Goal: Information Seeking & Learning: Compare options

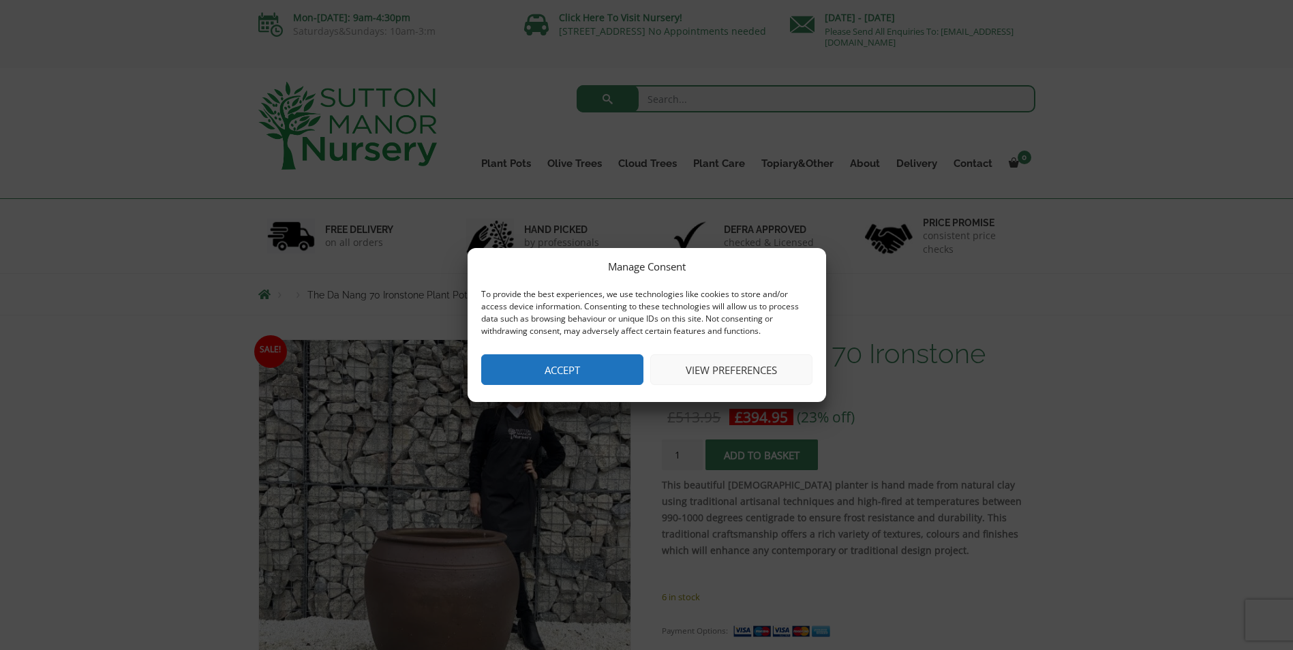
click at [583, 363] on button "Accept" at bounding box center [562, 369] width 162 height 31
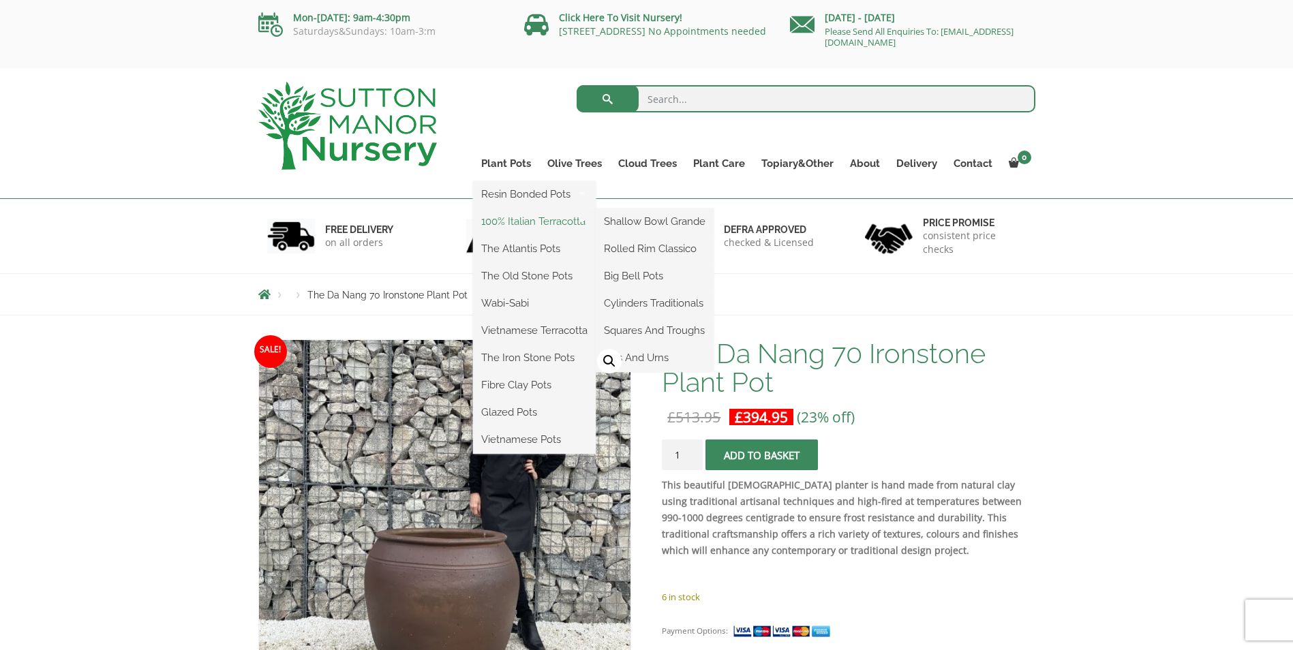
click at [554, 221] on link "100% Italian Terracotta" at bounding box center [534, 221] width 123 height 20
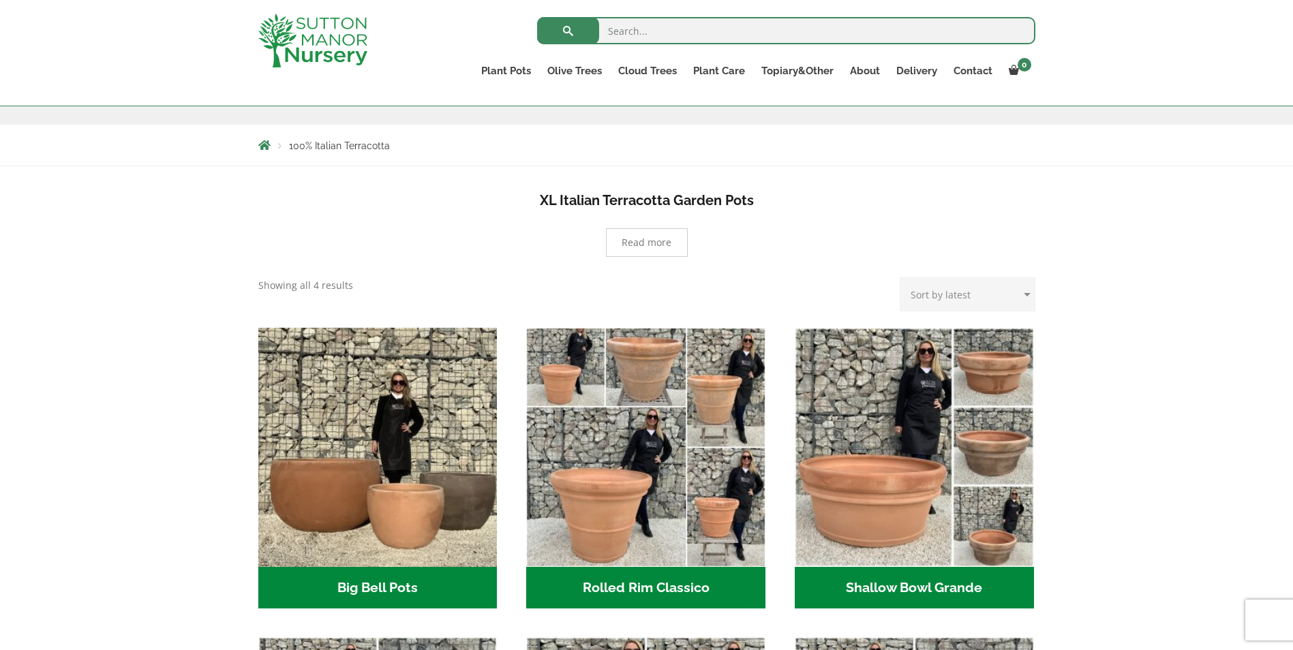
scroll to position [238, 0]
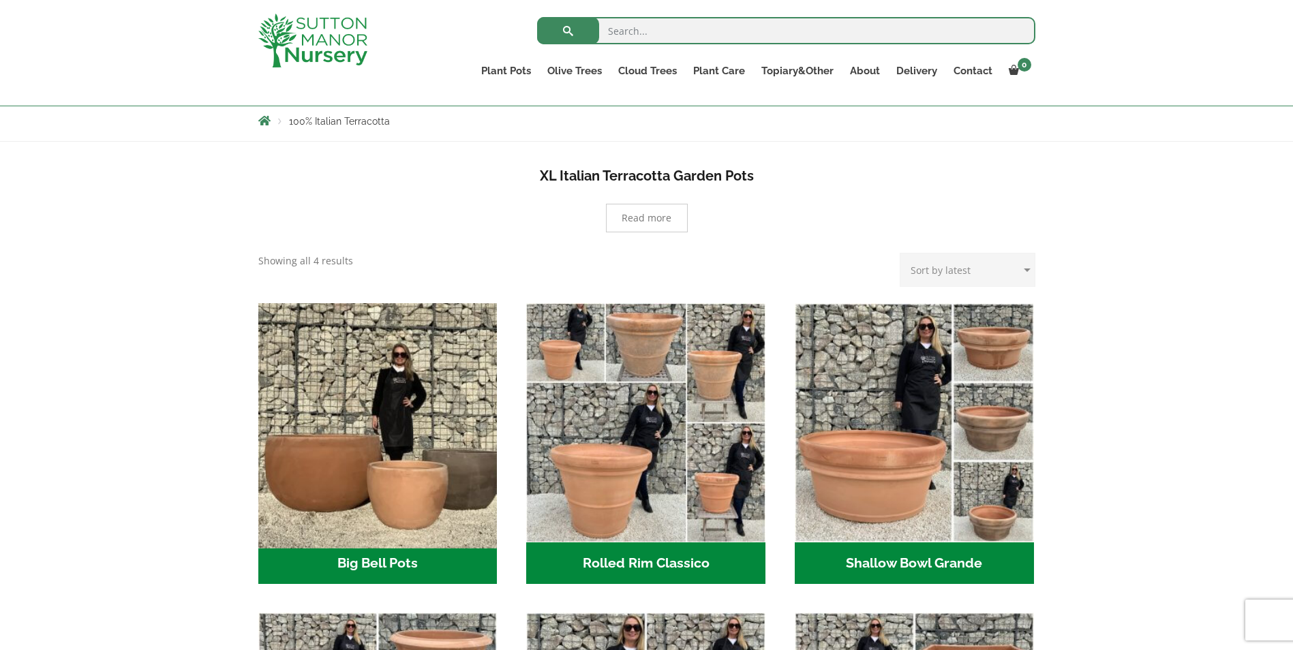
click at [356, 423] on img "Visit product category Big Bell Pots" at bounding box center [377, 422] width 251 height 251
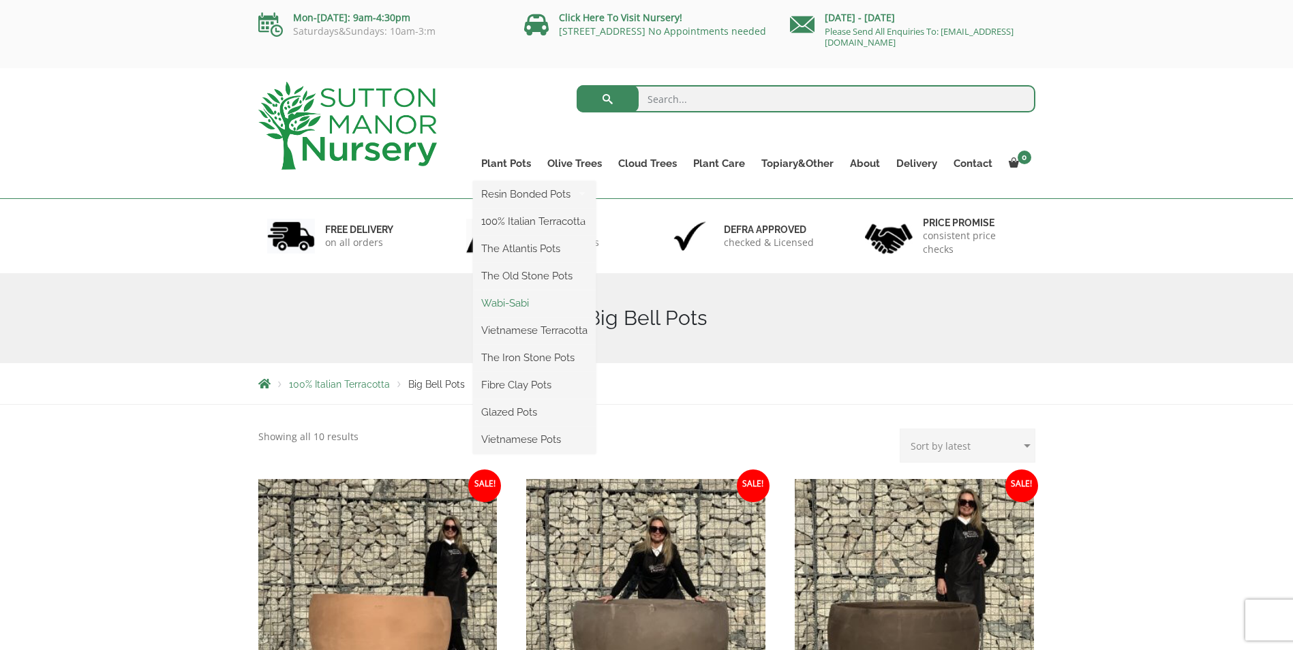
click at [521, 305] on link "Wabi-Sabi" at bounding box center [534, 303] width 123 height 20
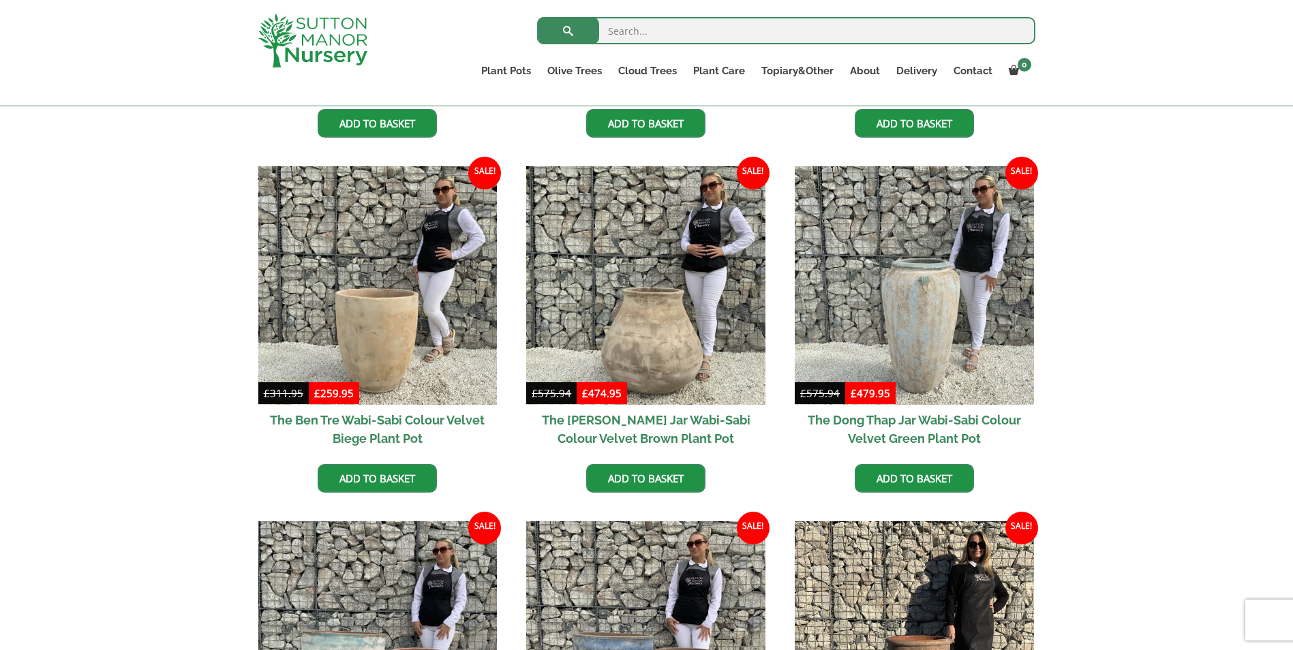
scroll to position [545, 0]
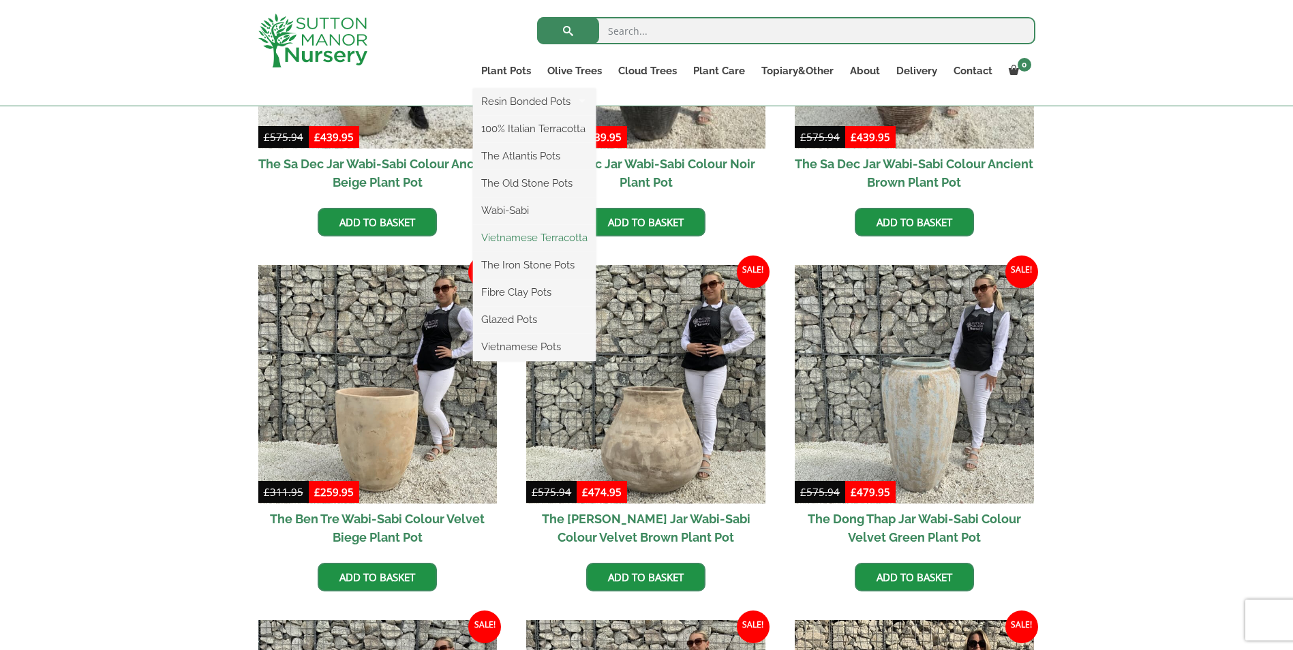
click at [521, 237] on link "Vietnamese Terracotta" at bounding box center [534, 238] width 123 height 20
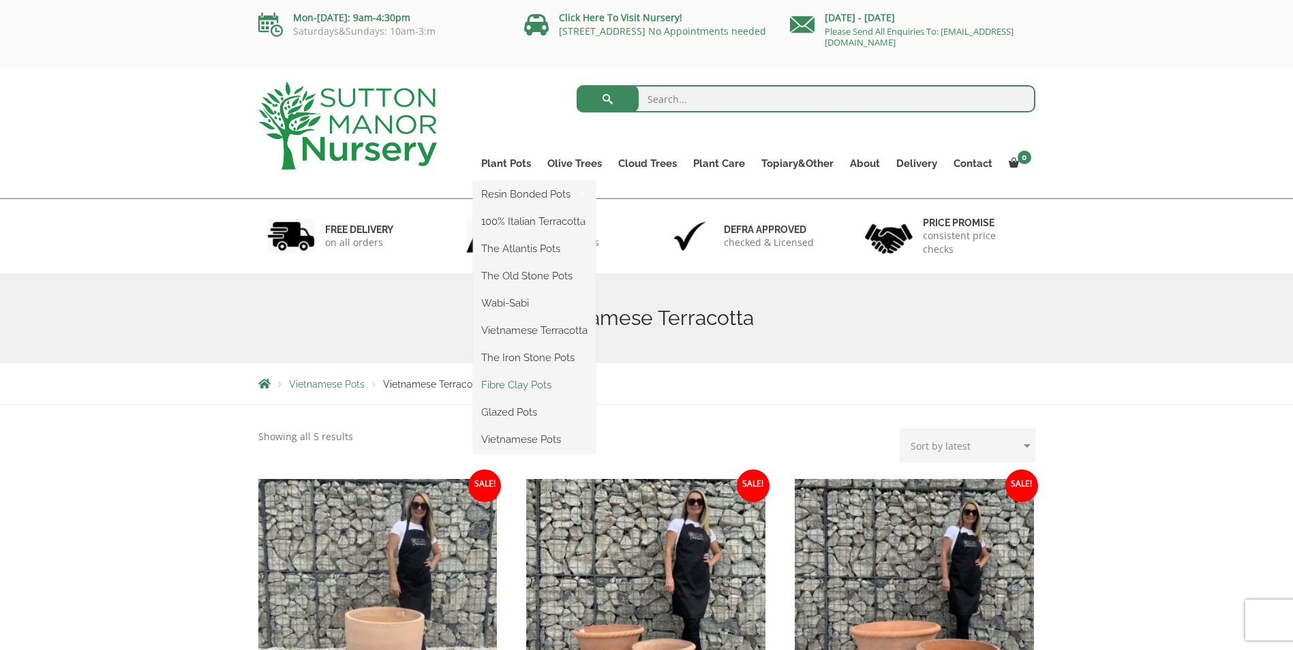
click at [523, 384] on link "Fibre Clay Pots" at bounding box center [534, 385] width 123 height 20
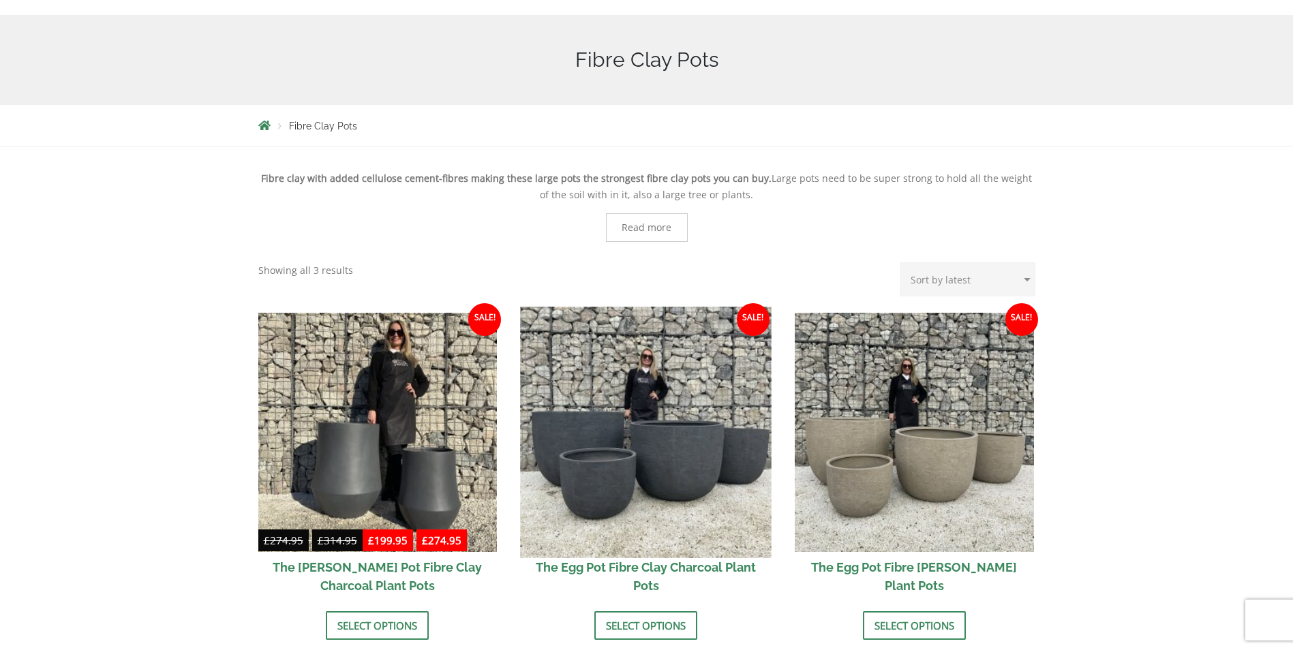
scroll to position [68, 0]
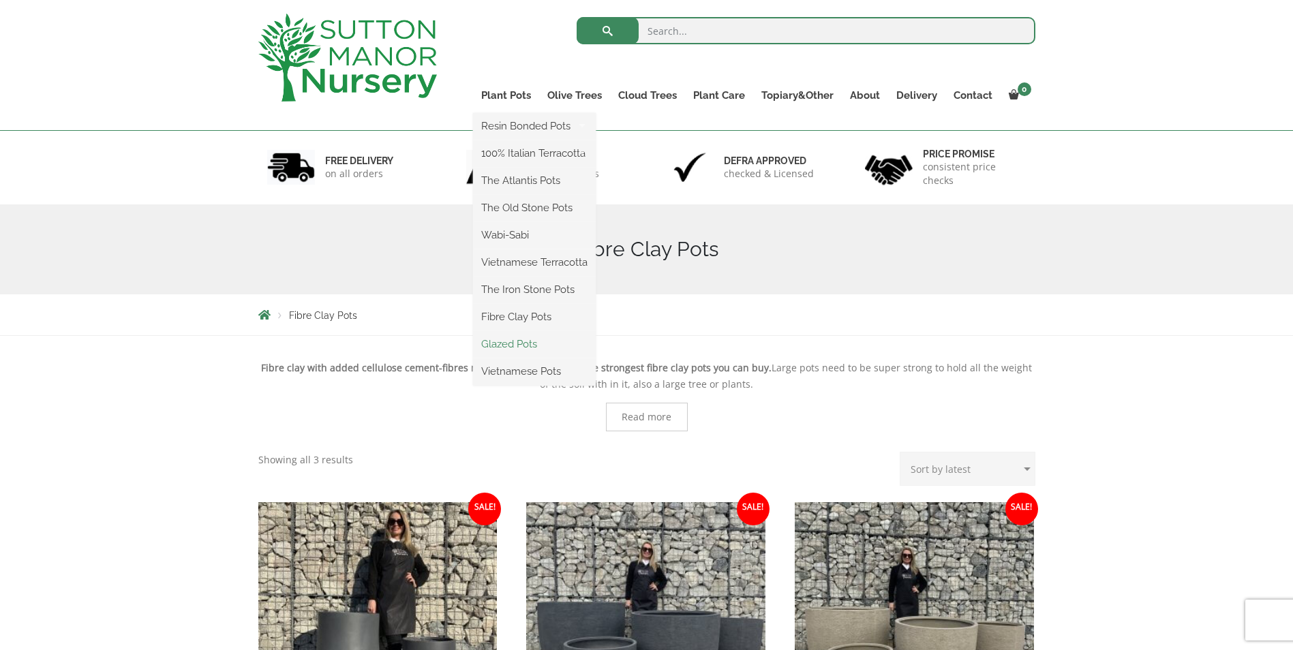
click at [506, 348] on link "Glazed Pots" at bounding box center [534, 344] width 123 height 20
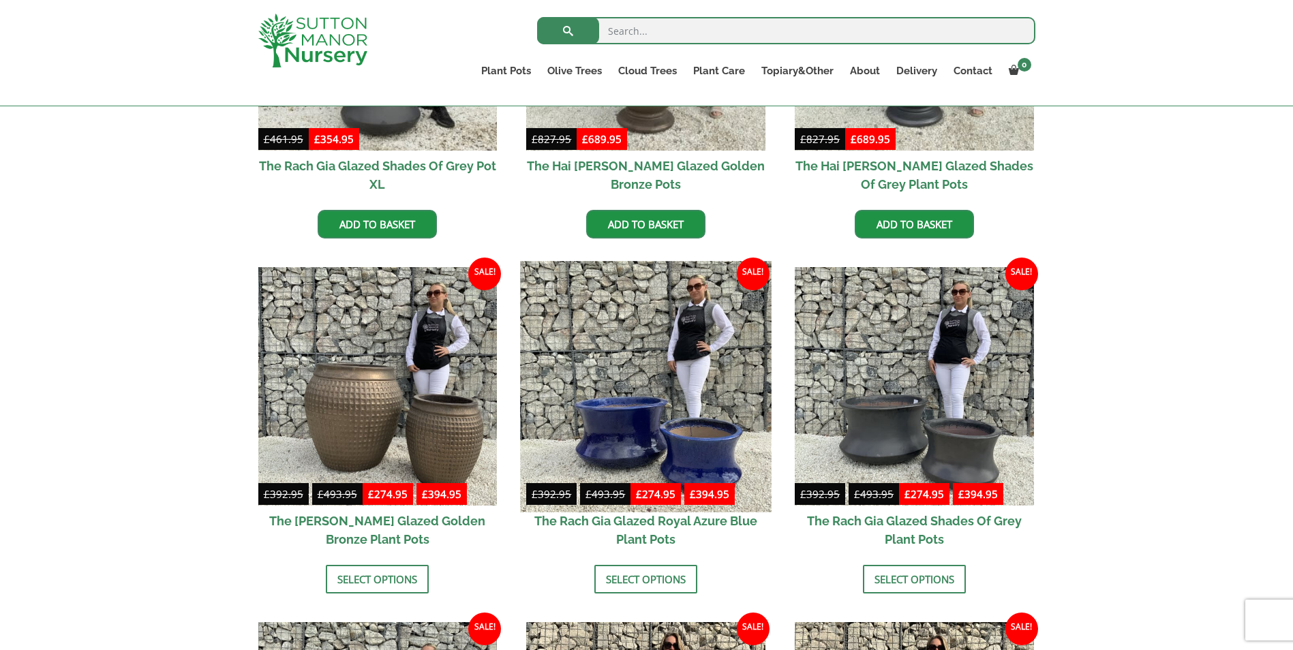
scroll to position [544, 0]
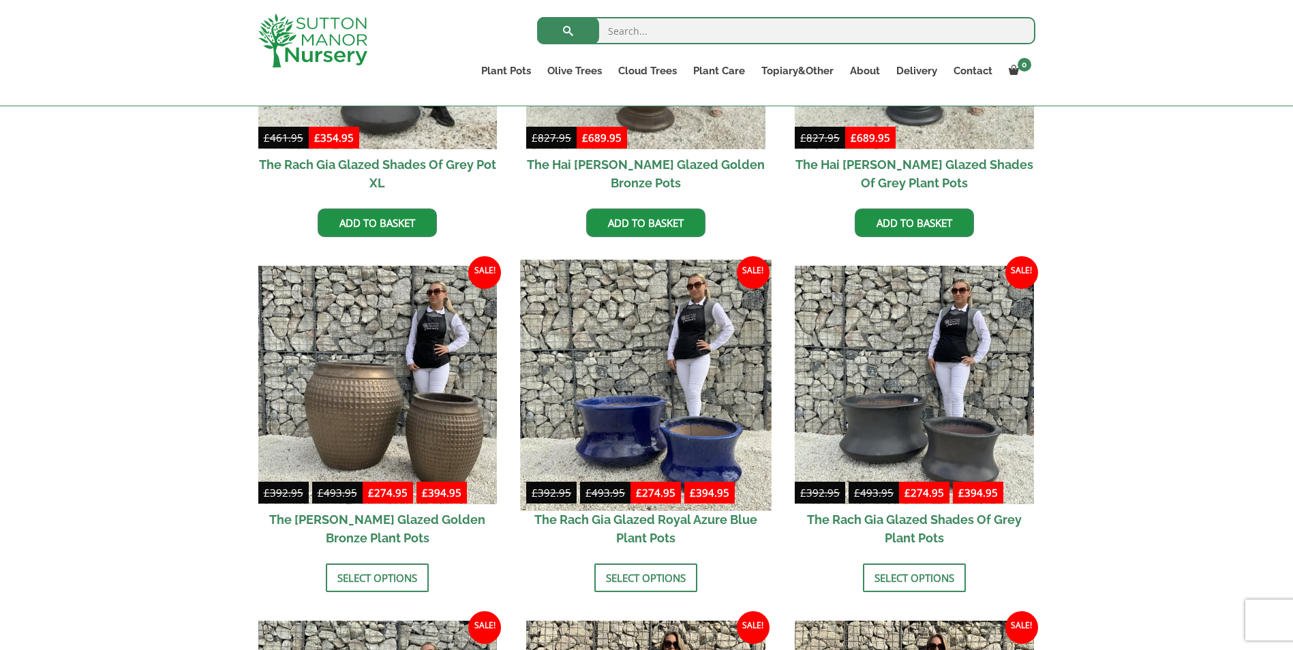
click at [679, 404] on img at bounding box center [646, 385] width 251 height 251
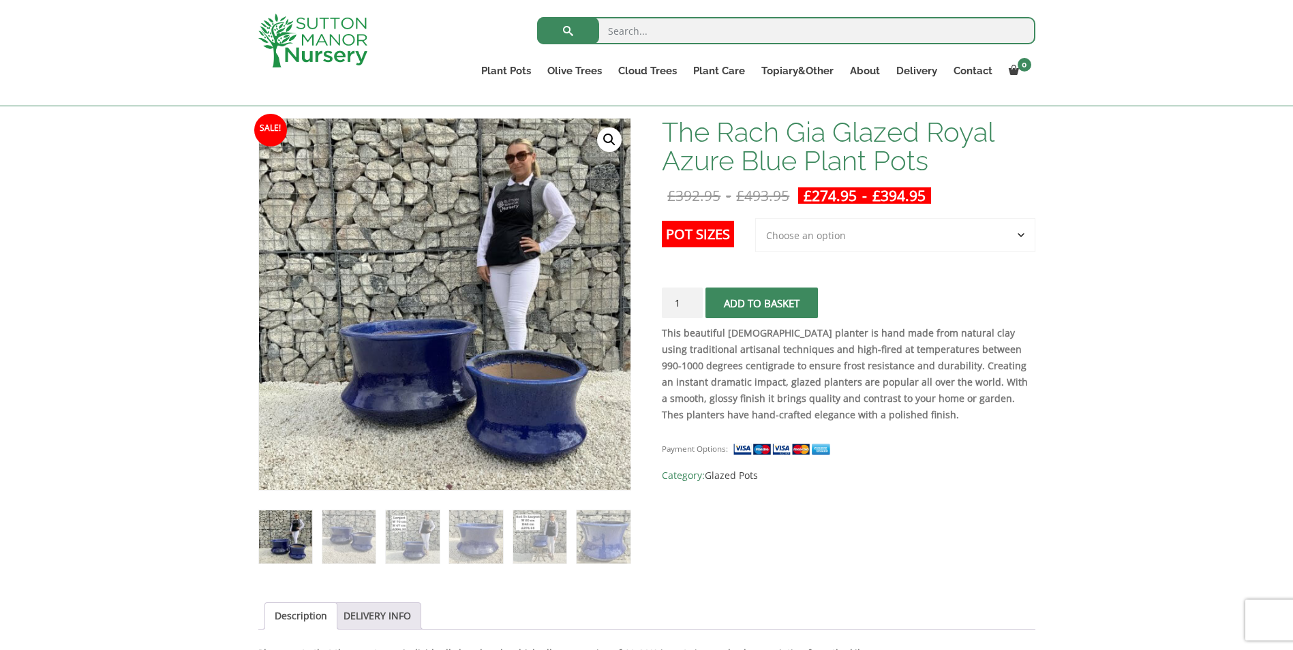
scroll to position [204, 0]
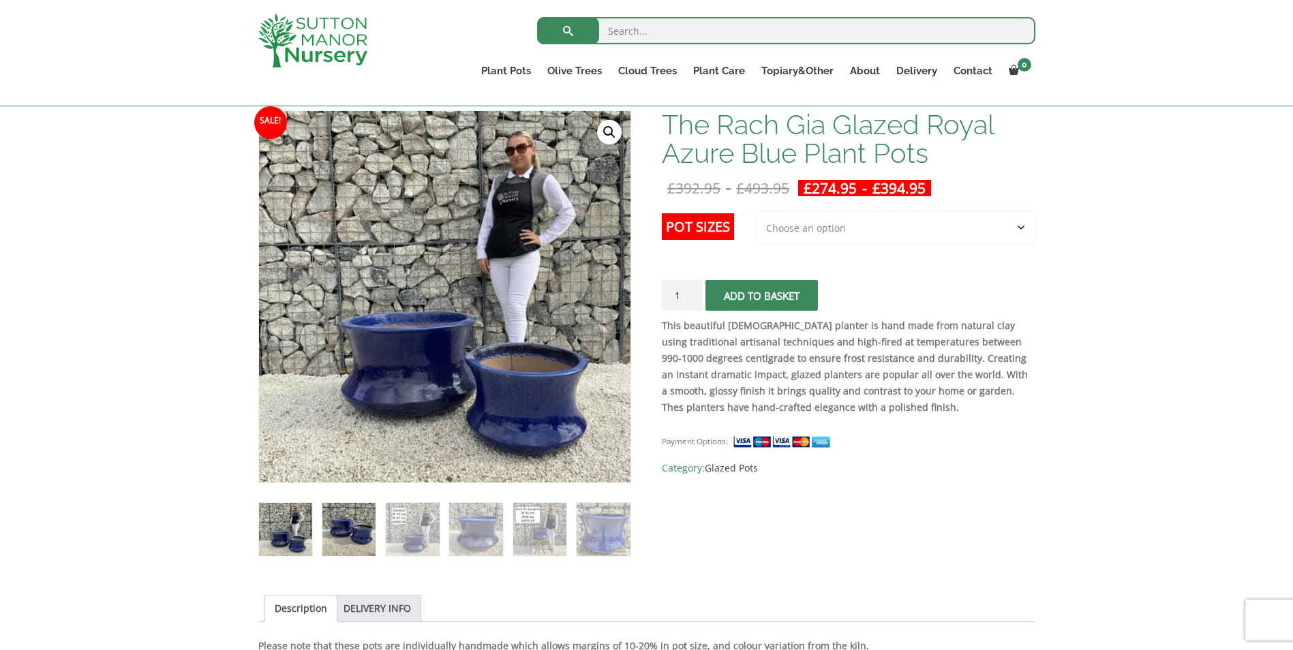
click at [340, 527] on img at bounding box center [349, 530] width 54 height 54
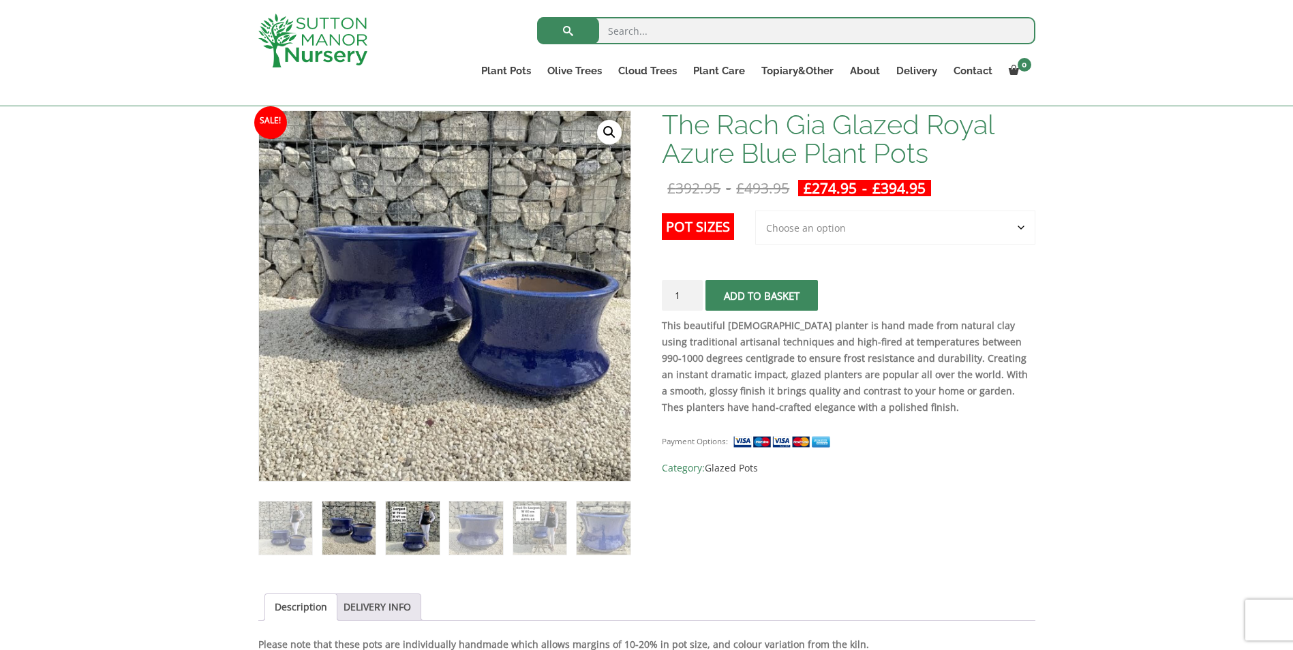
click at [429, 527] on img at bounding box center [413, 529] width 54 height 54
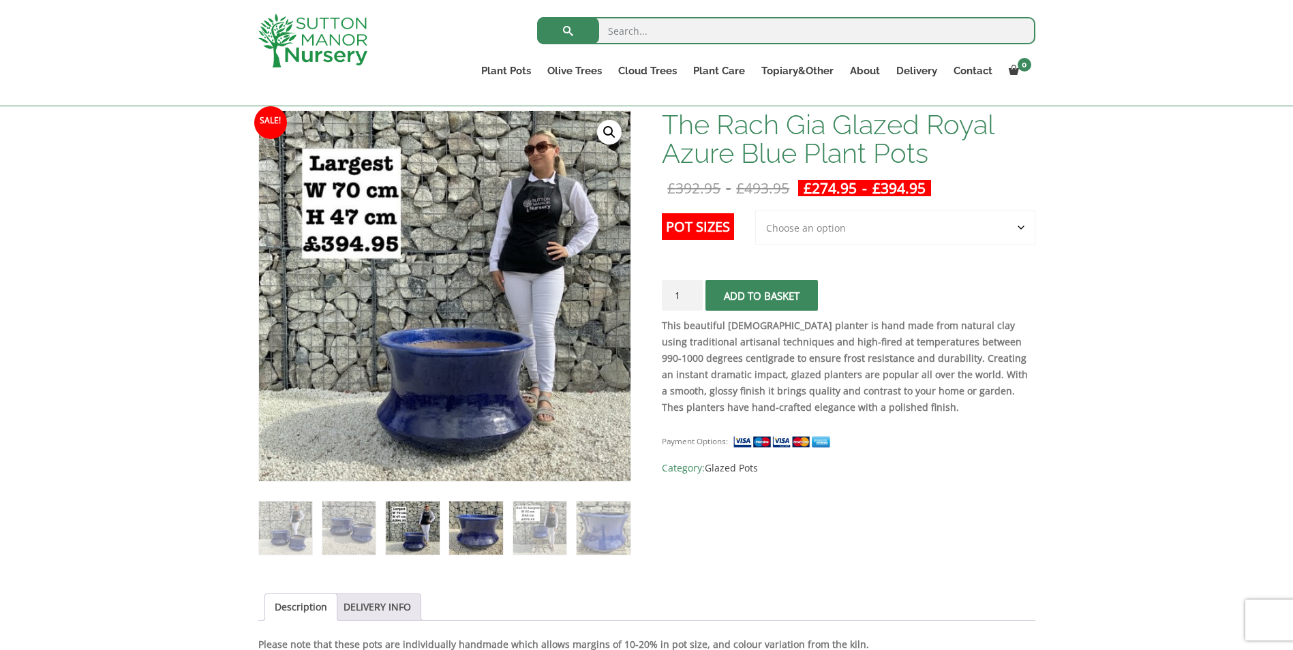
click at [482, 528] on img at bounding box center [476, 529] width 54 height 54
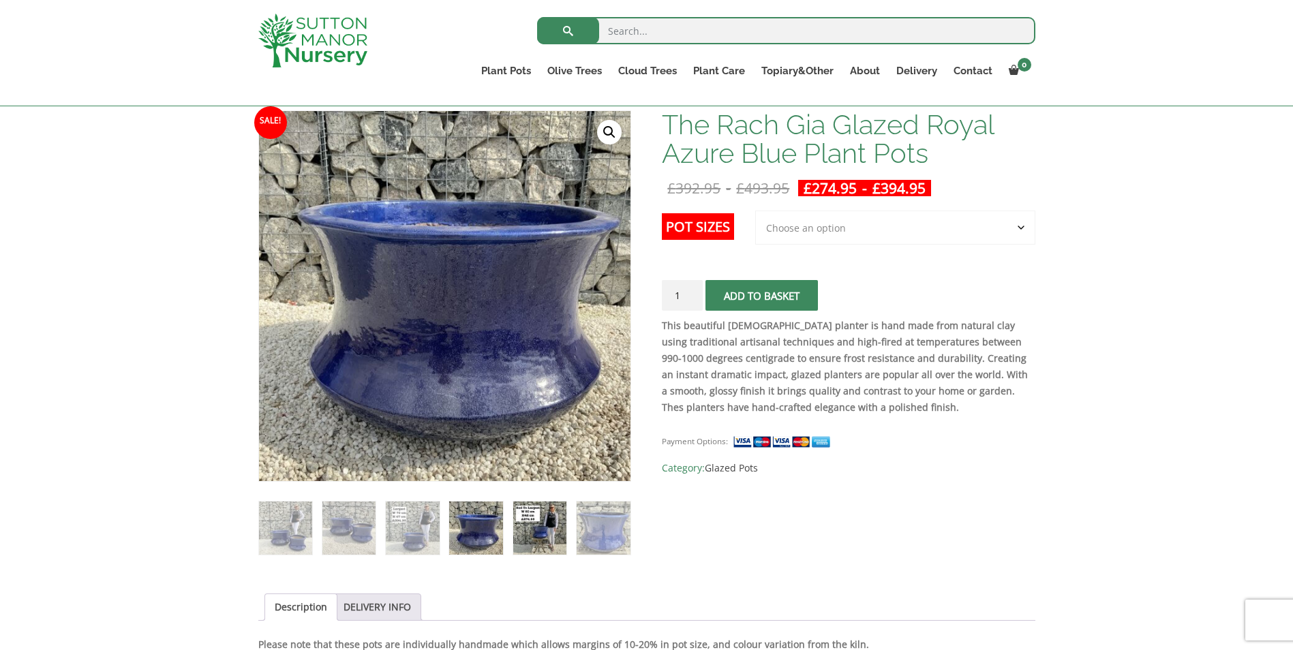
click at [536, 531] on img at bounding box center [540, 529] width 54 height 54
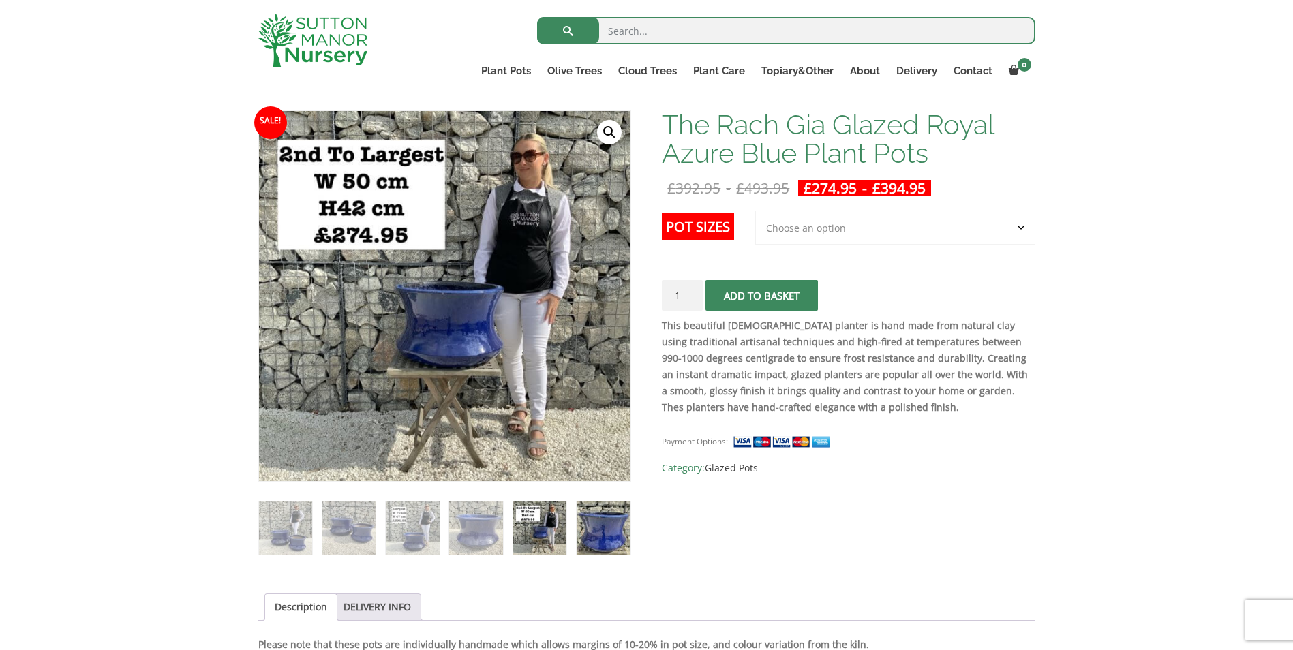
click at [606, 522] on img at bounding box center [603, 529] width 54 height 54
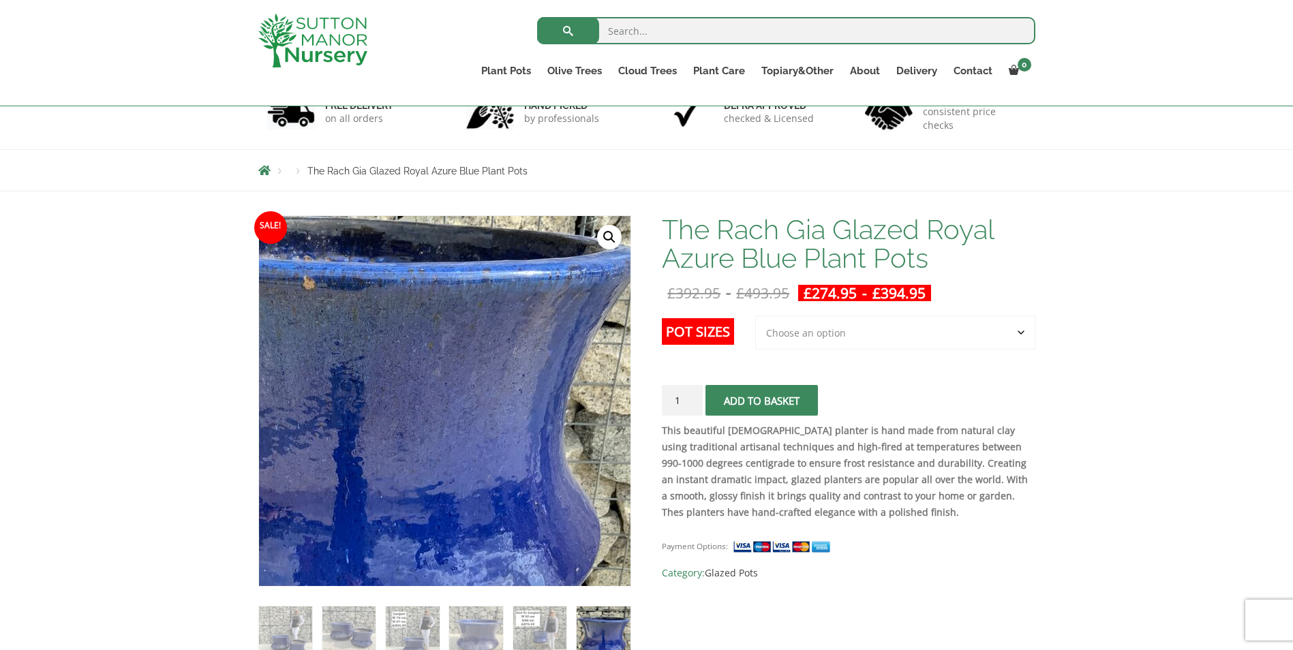
scroll to position [0, 0]
